Goal: Information Seeking & Learning: Learn about a topic

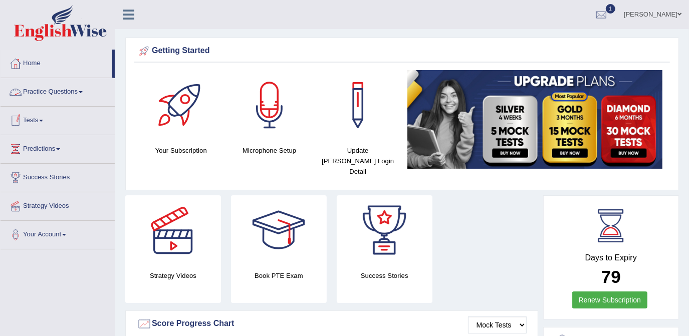
click at [57, 95] on link "Practice Questions" at bounding box center [58, 90] width 114 height 25
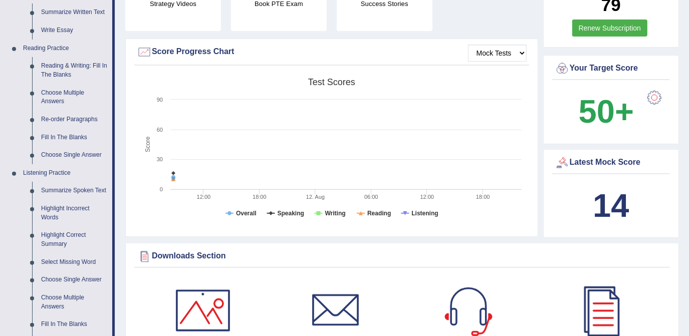
scroll to position [273, 0]
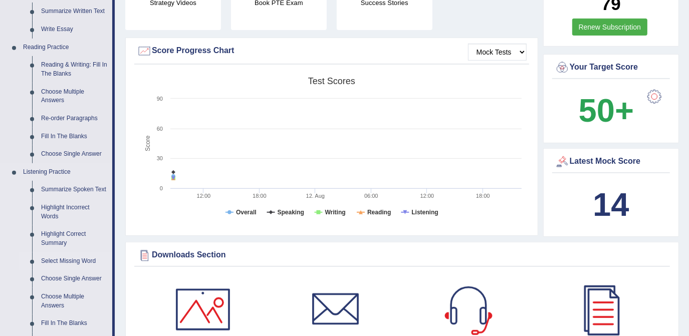
click at [89, 265] on link "Select Missing Word" at bounding box center [75, 262] width 76 height 18
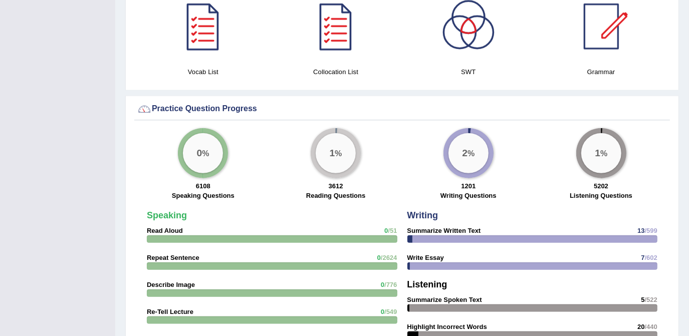
scroll to position [607, 0]
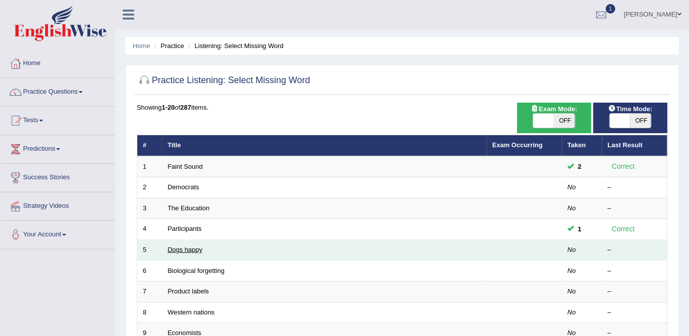
click at [194, 251] on link "Dogs happy" at bounding box center [185, 250] width 35 height 8
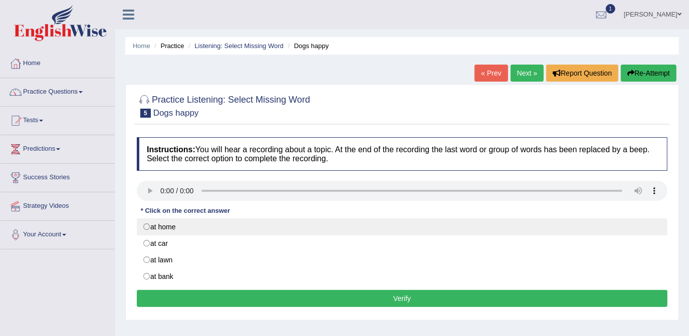
click at [164, 227] on label "at home" at bounding box center [402, 226] width 531 height 17
radio input "true"
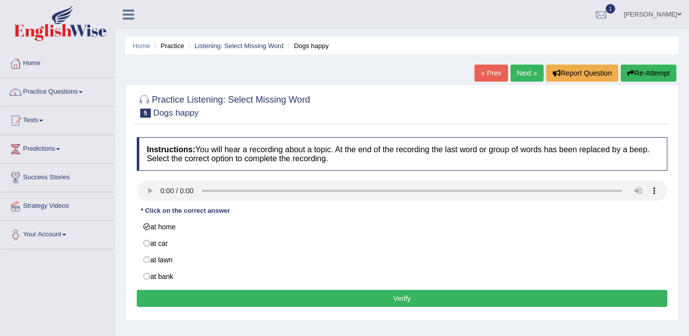
click at [259, 292] on button "Verify" at bounding box center [402, 298] width 531 height 17
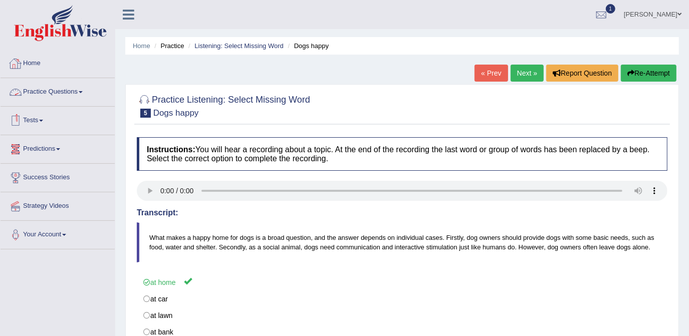
click at [63, 97] on link "Practice Questions" at bounding box center [58, 90] width 114 height 25
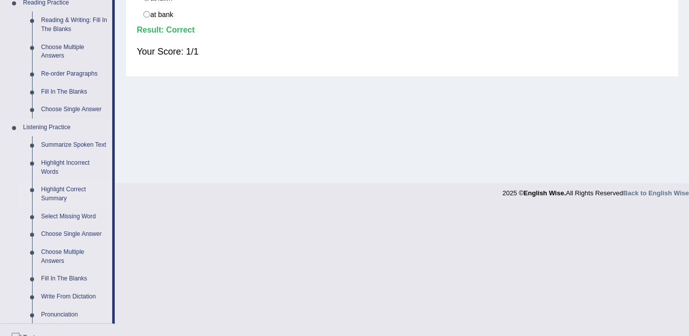
scroll to position [319, 0]
click at [74, 187] on link "Highlight Correct Summary" at bounding box center [75, 193] width 76 height 27
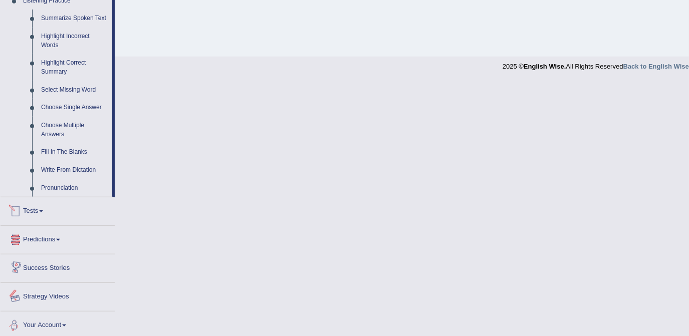
scroll to position [379, 0]
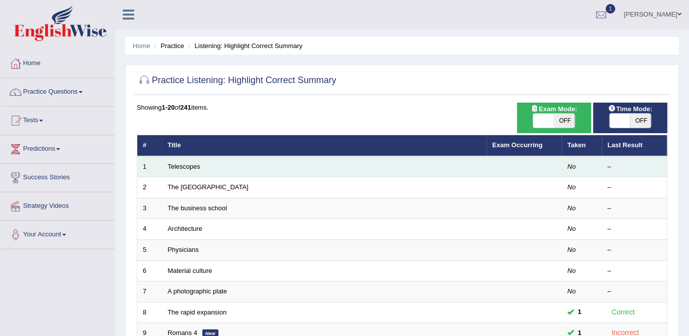
click at [183, 170] on td "Telescopes" at bounding box center [324, 166] width 325 height 21
click at [183, 168] on link "Telescopes" at bounding box center [184, 167] width 33 height 8
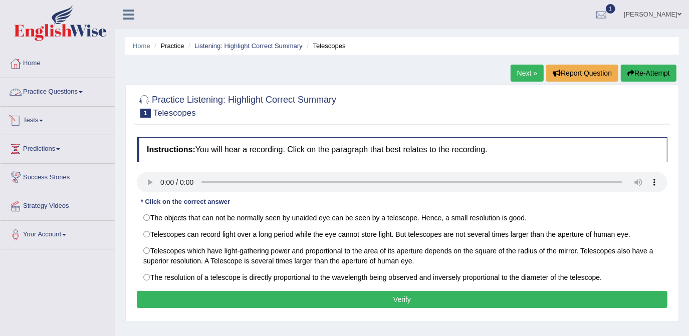
click at [48, 91] on link "Practice Questions" at bounding box center [58, 90] width 114 height 25
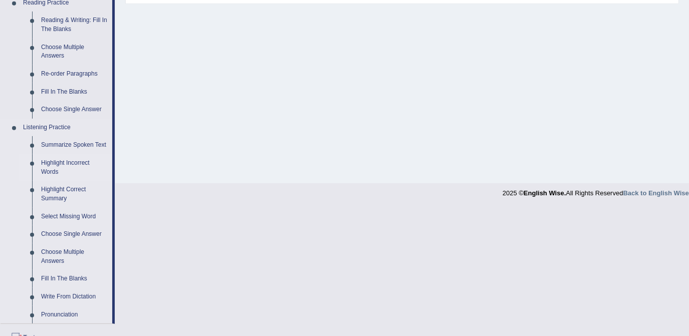
scroll to position [319, 0]
click at [80, 219] on link "Select Missing Word" at bounding box center [75, 216] width 76 height 18
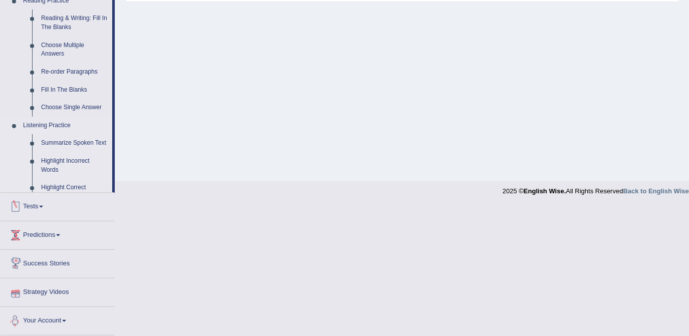
scroll to position [268, 0]
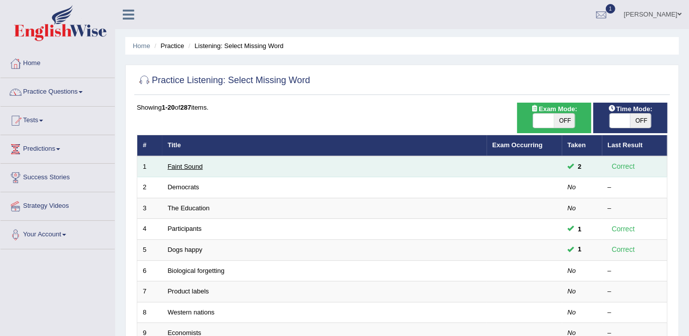
click at [178, 165] on link "Faint Sound" at bounding box center [185, 167] width 35 height 8
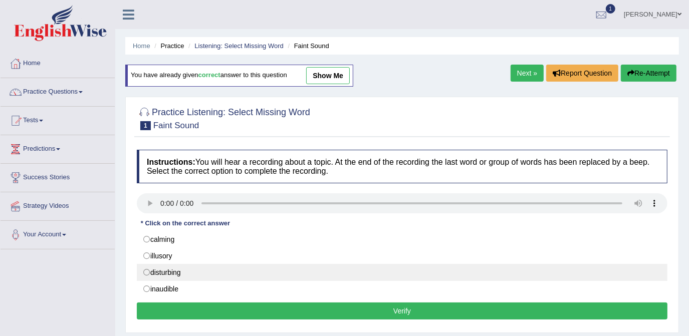
click at [213, 273] on label "disturbing" at bounding box center [402, 272] width 531 height 17
radio input "true"
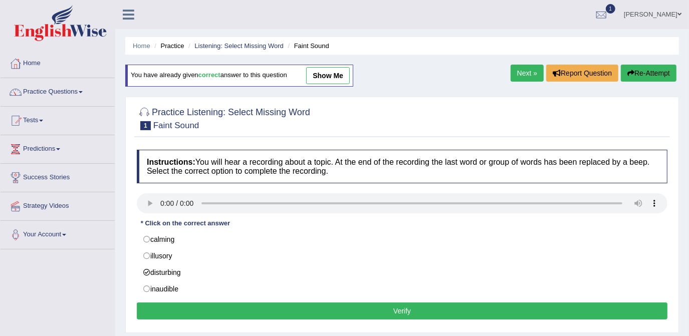
click at [227, 309] on button "Verify" at bounding box center [402, 311] width 531 height 17
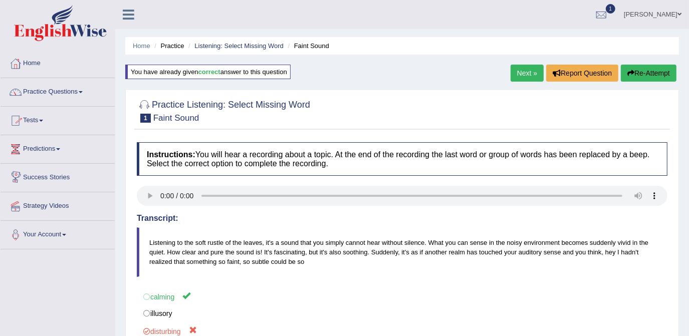
click at [56, 91] on link "Practice Questions" at bounding box center [58, 90] width 114 height 25
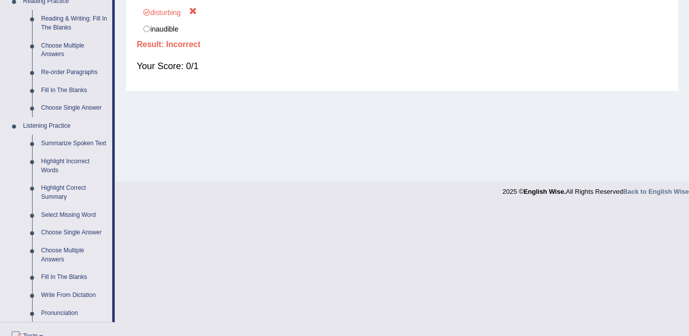
scroll to position [364, 0]
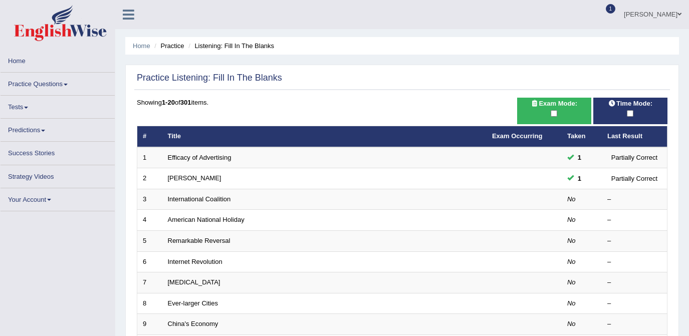
click at [193, 158] on link "Efficacy of Advertising" at bounding box center [200, 158] width 64 height 8
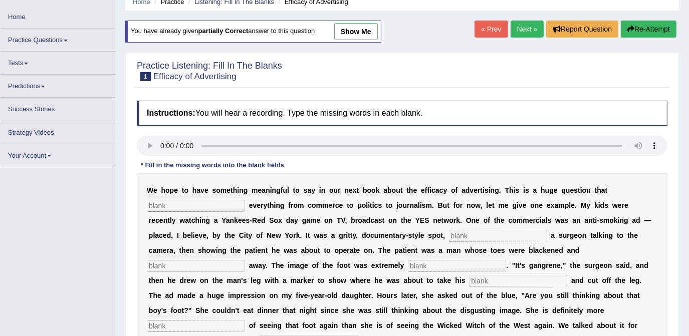
scroll to position [45, 0]
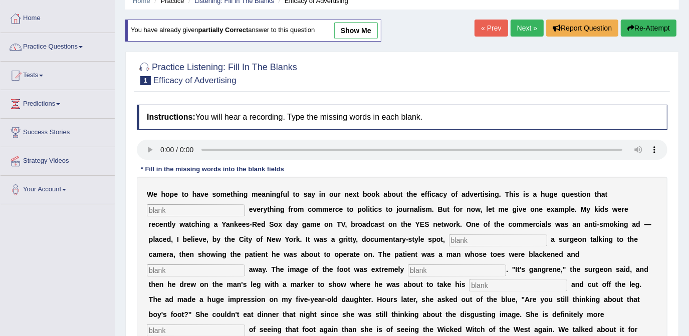
click at [199, 209] on input "text" at bounding box center [196, 210] width 98 height 12
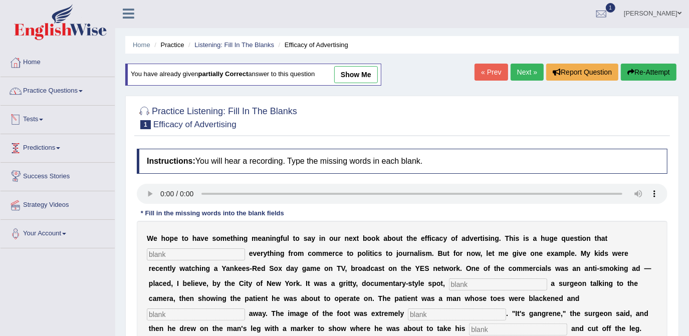
scroll to position [0, 0]
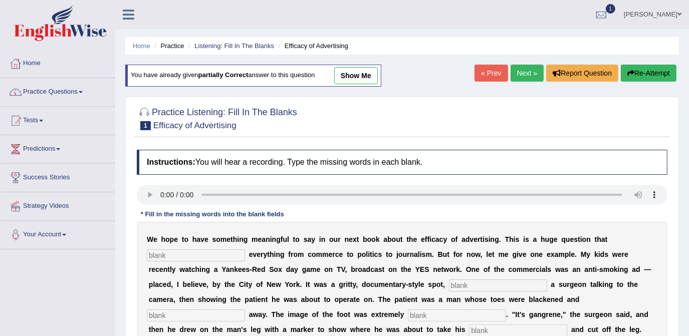
click at [68, 92] on link "Practice Questions" at bounding box center [58, 90] width 114 height 25
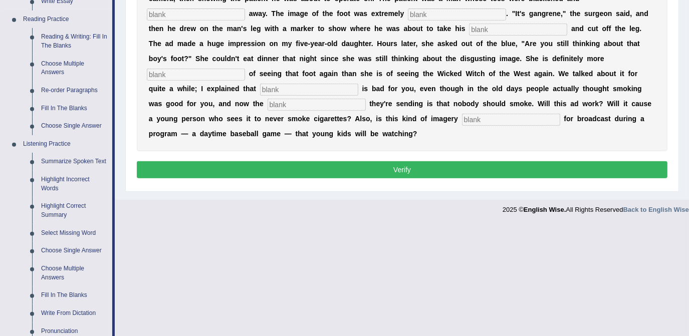
scroll to position [319, 0]
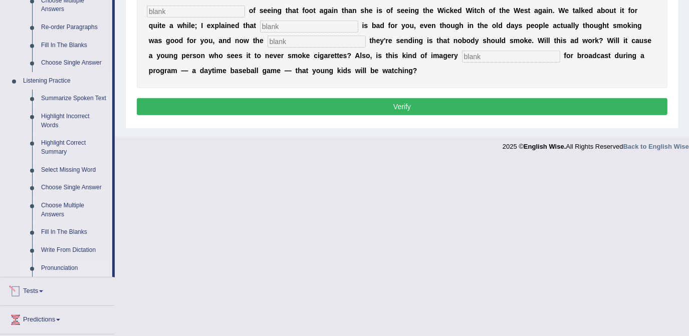
click at [67, 267] on link "Pronunciation" at bounding box center [75, 269] width 76 height 18
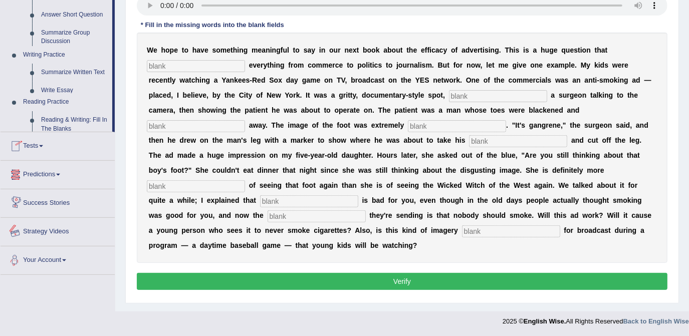
scroll to position [428, 0]
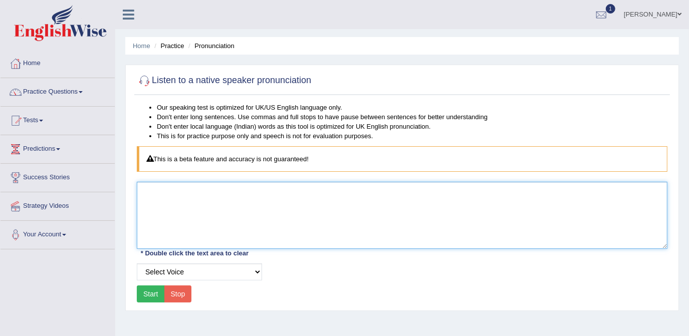
click at [193, 208] on textarea at bounding box center [402, 215] width 531 height 67
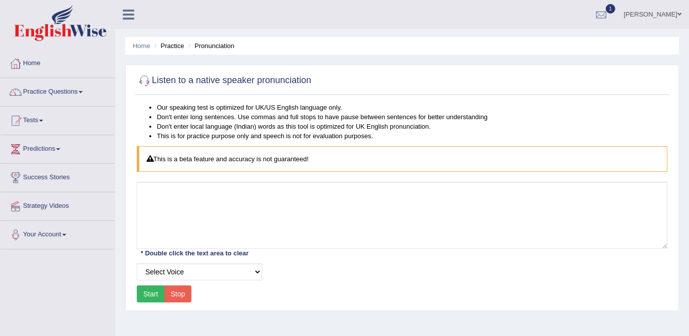
click at [200, 162] on div "This is a beta feature and accuracy is not guaranteed!" at bounding box center [402, 159] width 531 height 26
click at [155, 274] on select "Select Voice" at bounding box center [199, 272] width 125 height 17
click at [168, 273] on select "Select Voice" at bounding box center [199, 272] width 125 height 17
click at [143, 296] on button "Start" at bounding box center [151, 294] width 28 height 17
click at [191, 275] on select "Select Voice" at bounding box center [199, 272] width 125 height 17
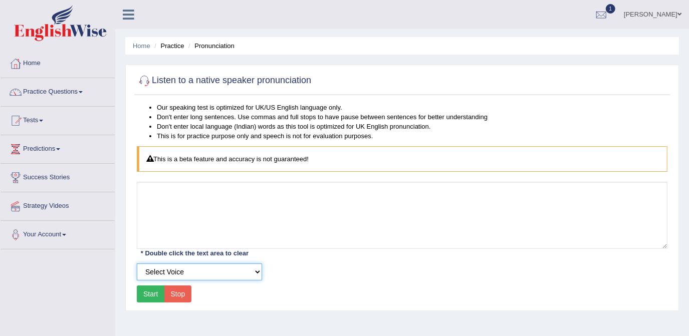
click at [191, 275] on select "Select Voice" at bounding box center [199, 272] width 125 height 17
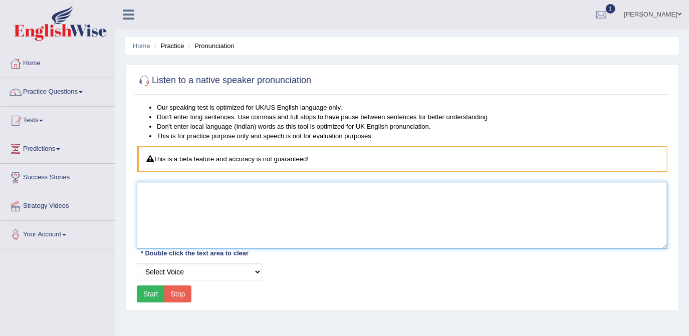
click at [195, 205] on textarea at bounding box center [402, 215] width 531 height 67
click at [271, 186] on textarea at bounding box center [402, 215] width 531 height 67
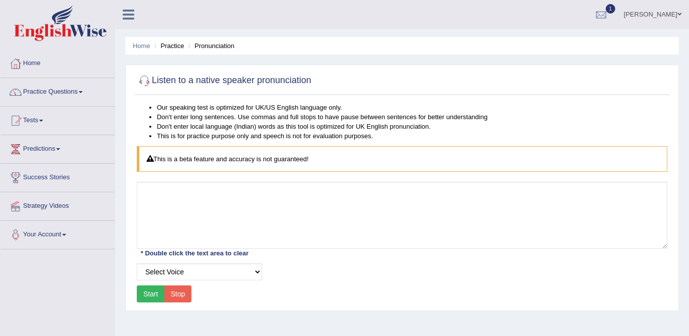
click at [64, 93] on link "Practice Questions" at bounding box center [58, 90] width 114 height 25
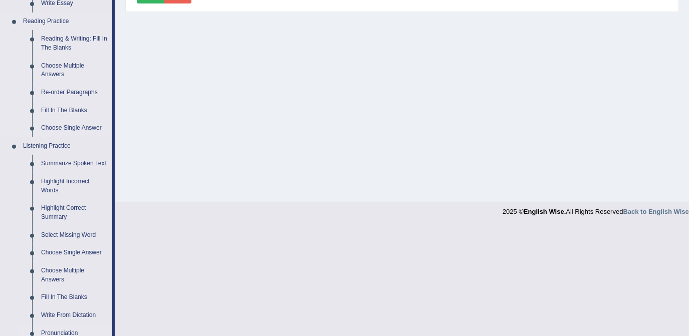
scroll to position [319, 0]
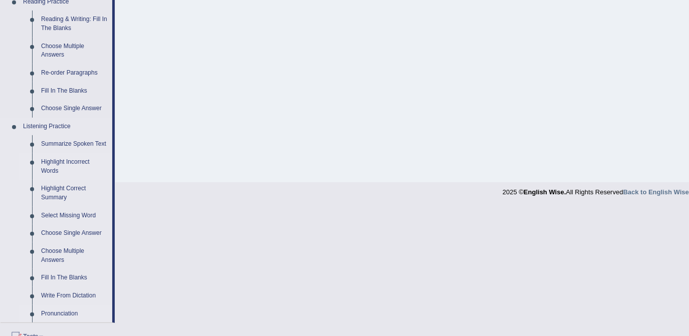
click at [73, 162] on link "Highlight Incorrect Words" at bounding box center [75, 166] width 76 height 27
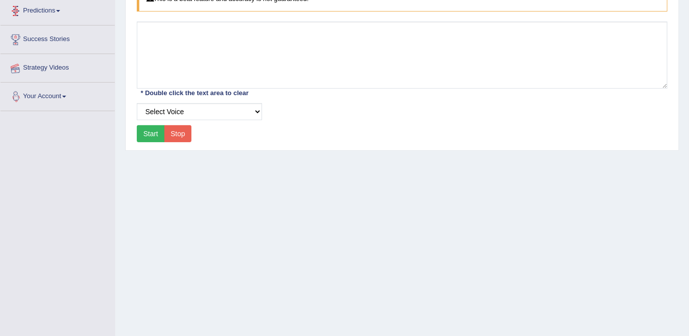
scroll to position [189, 0]
